Goal: Task Accomplishment & Management: Use online tool/utility

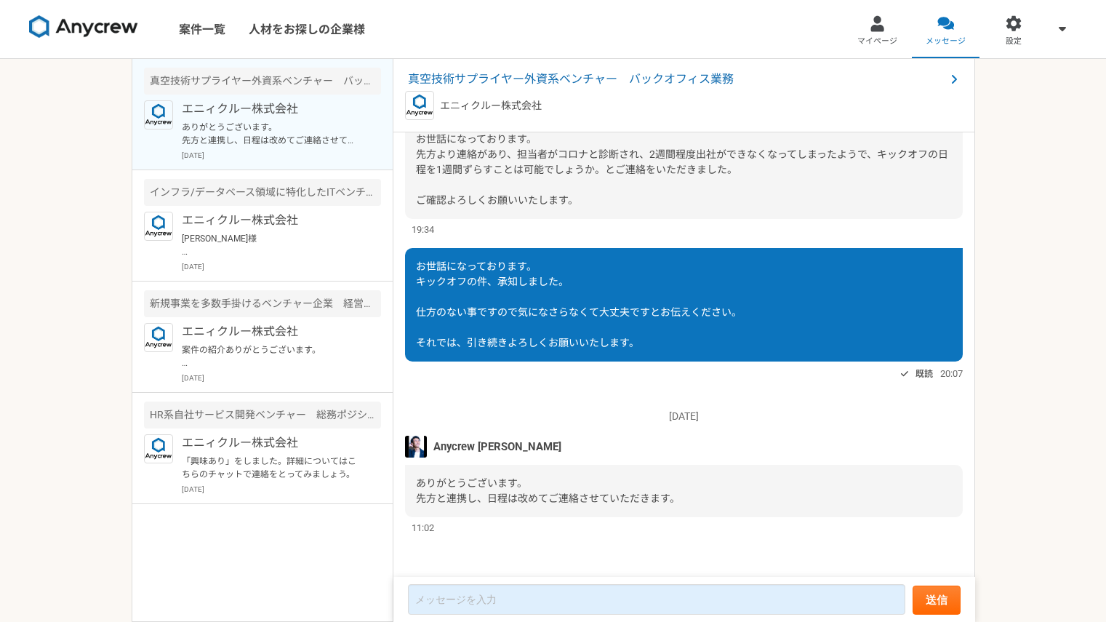
click at [85, 21] on img at bounding box center [83, 26] width 109 height 23
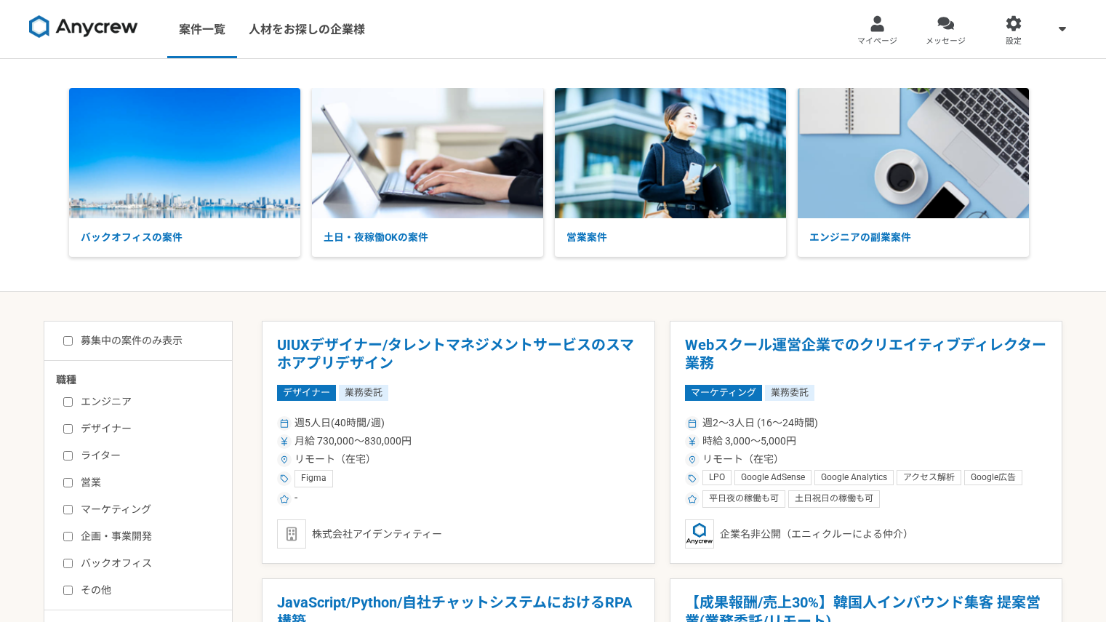
click at [85, 21] on img at bounding box center [83, 26] width 109 height 23
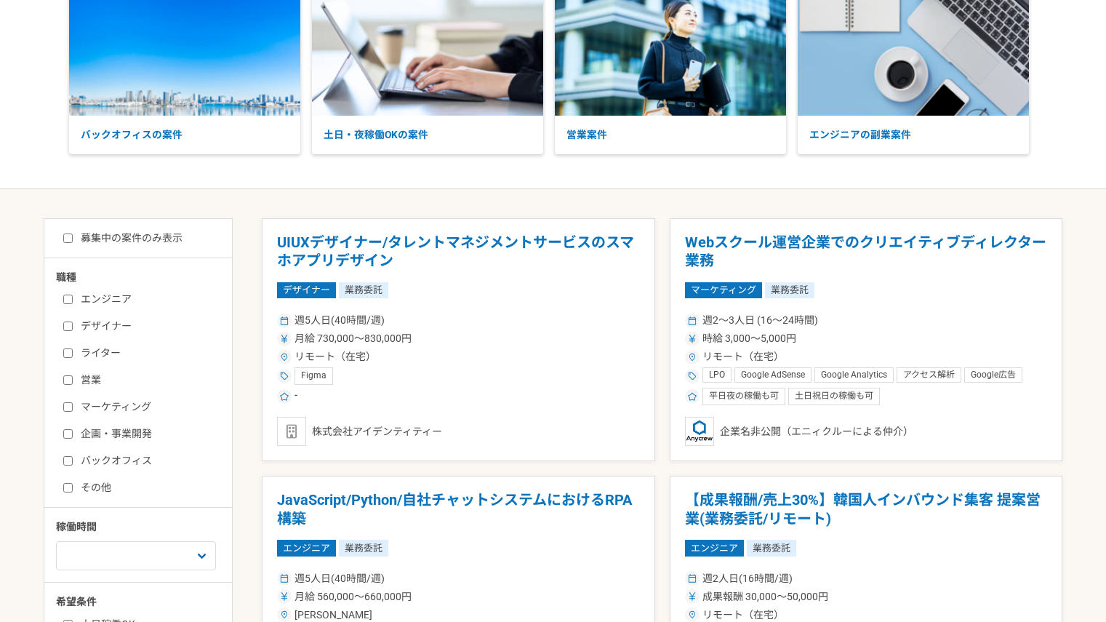
scroll to position [196, 0]
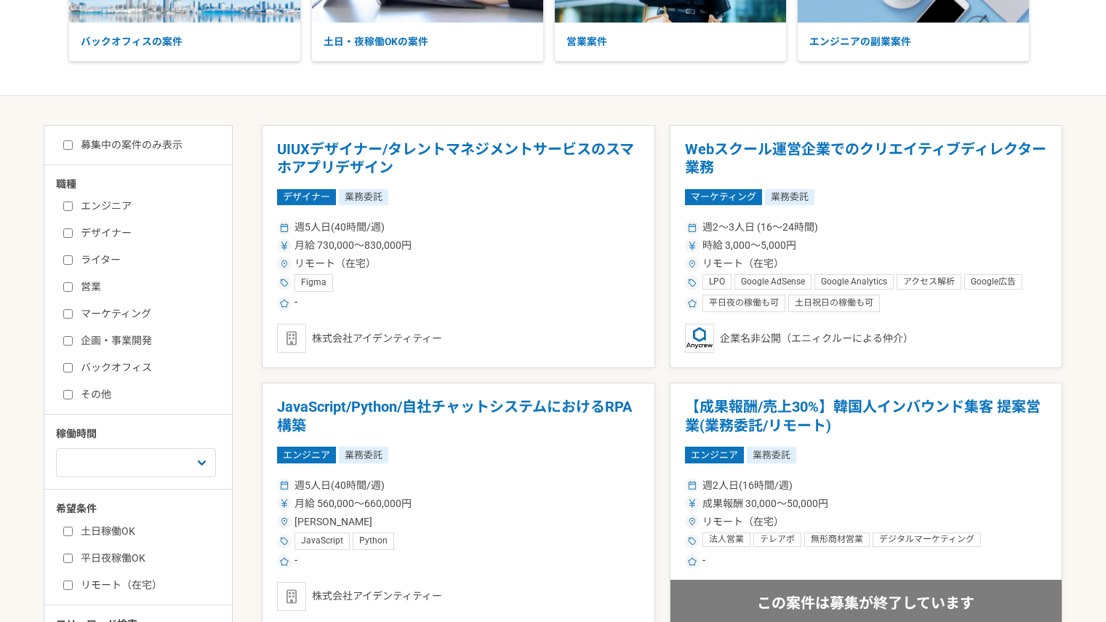
click at [94, 369] on label "バックオフィス" at bounding box center [146, 367] width 167 height 15
click at [73, 369] on input "バックオフィス" at bounding box center [67, 367] width 9 height 9
checkbox input "true"
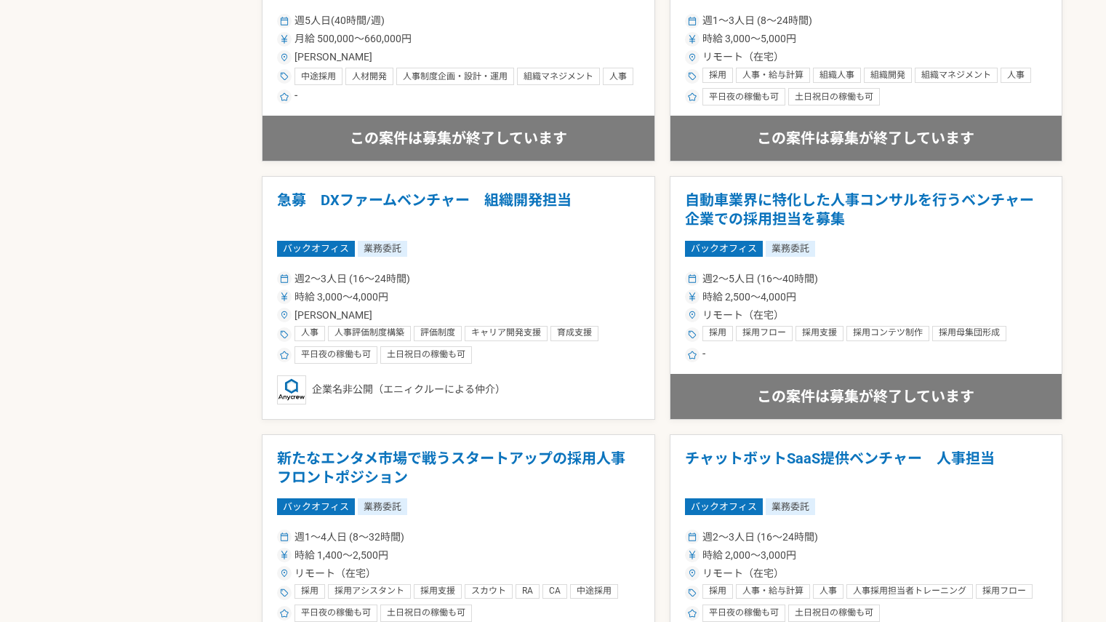
scroll to position [917, 0]
click at [547, 272] on div "週2〜3人日 (16〜24時間)" at bounding box center [458, 279] width 363 height 15
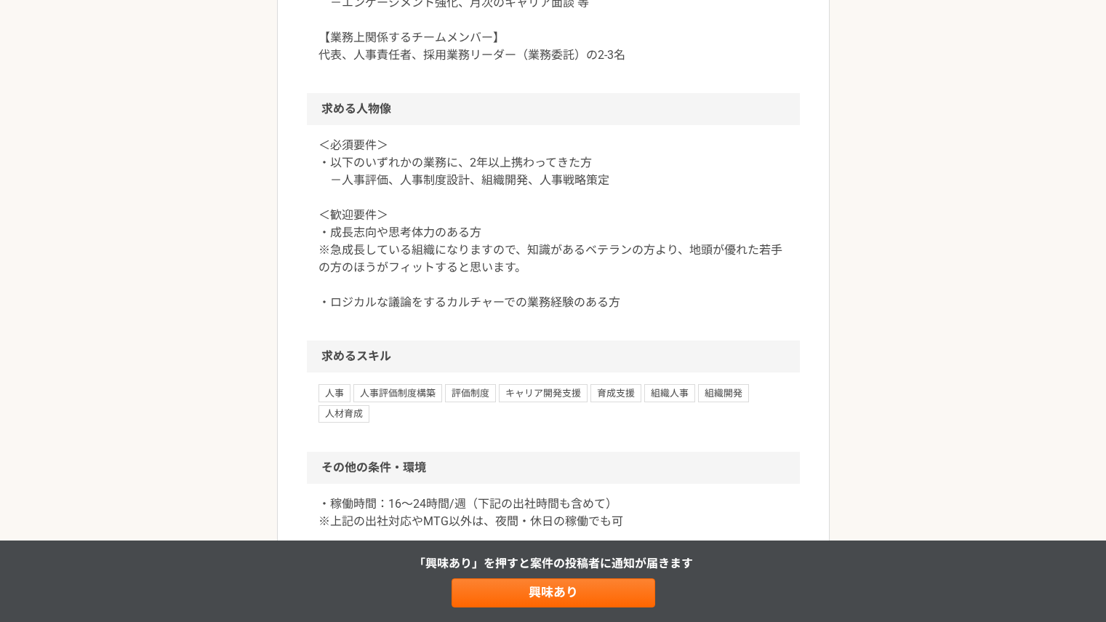
scroll to position [1255, 0]
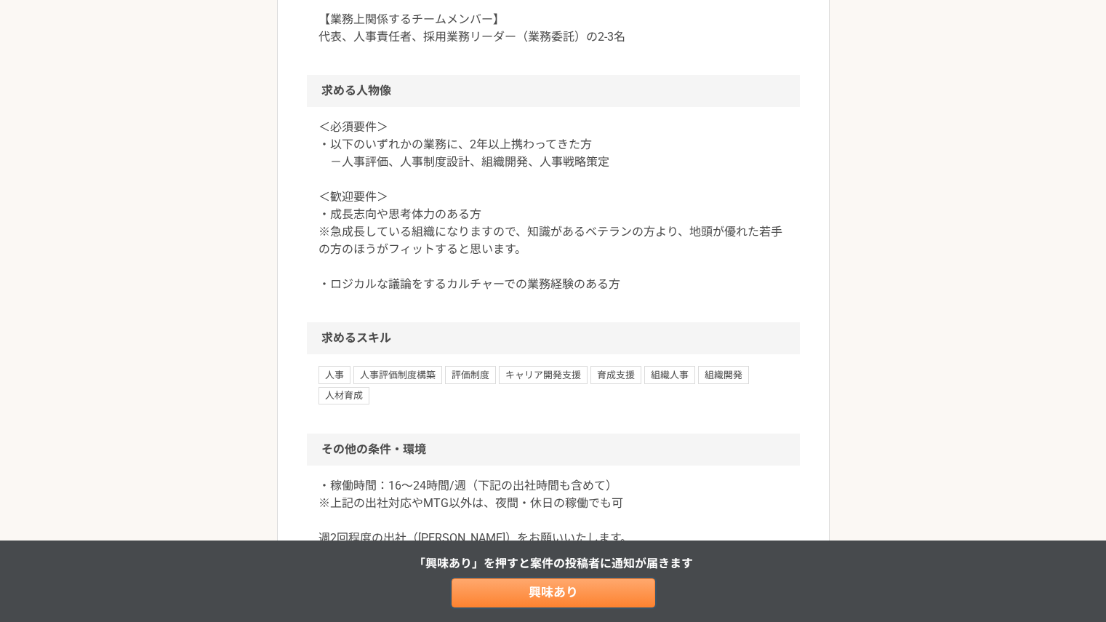
click at [556, 591] on link "興味あり" at bounding box center [554, 592] width 204 height 29
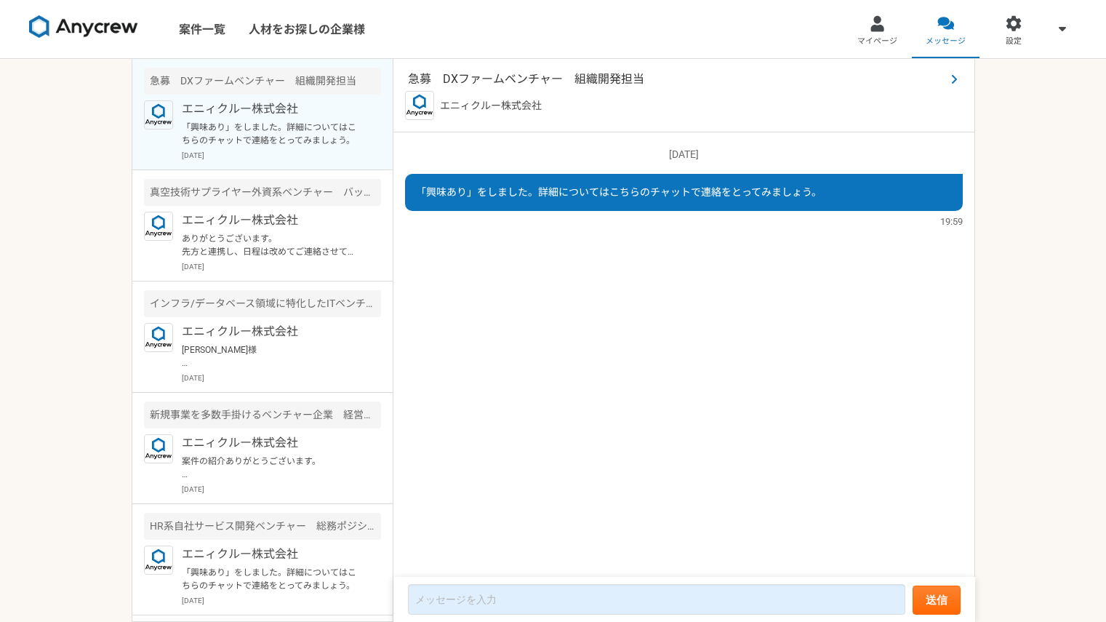
click at [559, 74] on span "急募　DXファームベンチャー　組織開発担当" at bounding box center [677, 79] width 538 height 17
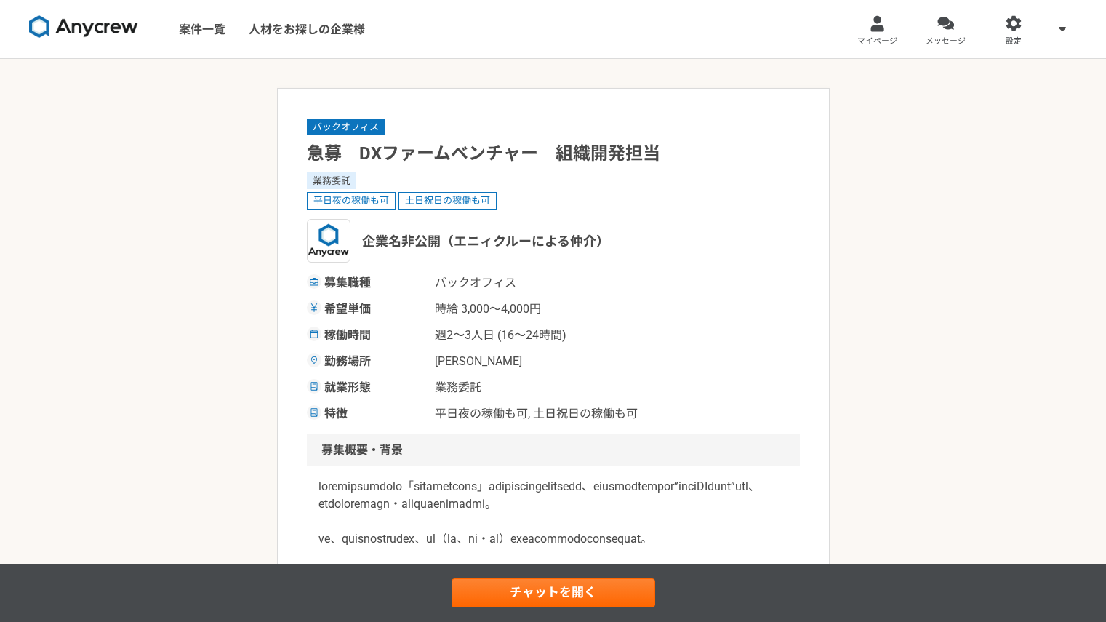
click at [105, 31] on img at bounding box center [83, 26] width 109 height 23
